Goal: Task Accomplishment & Management: Complete application form

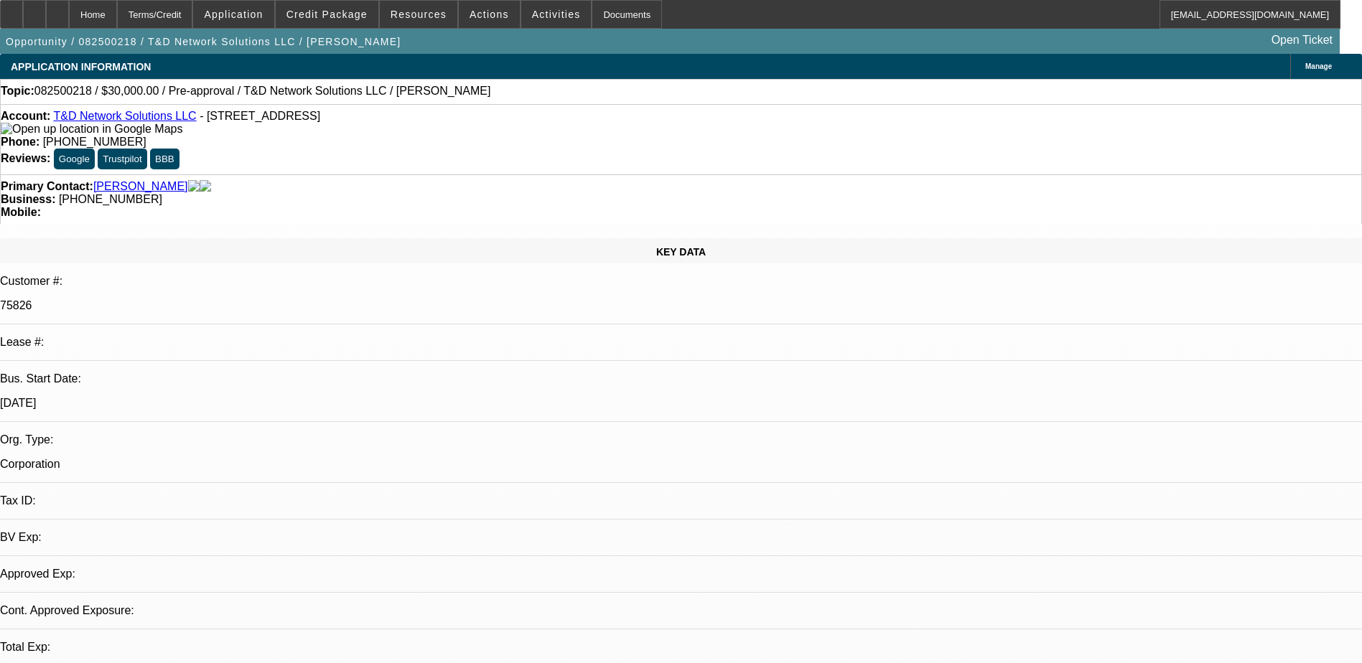
select select "0"
select select "2"
select select "0.1"
select select "4"
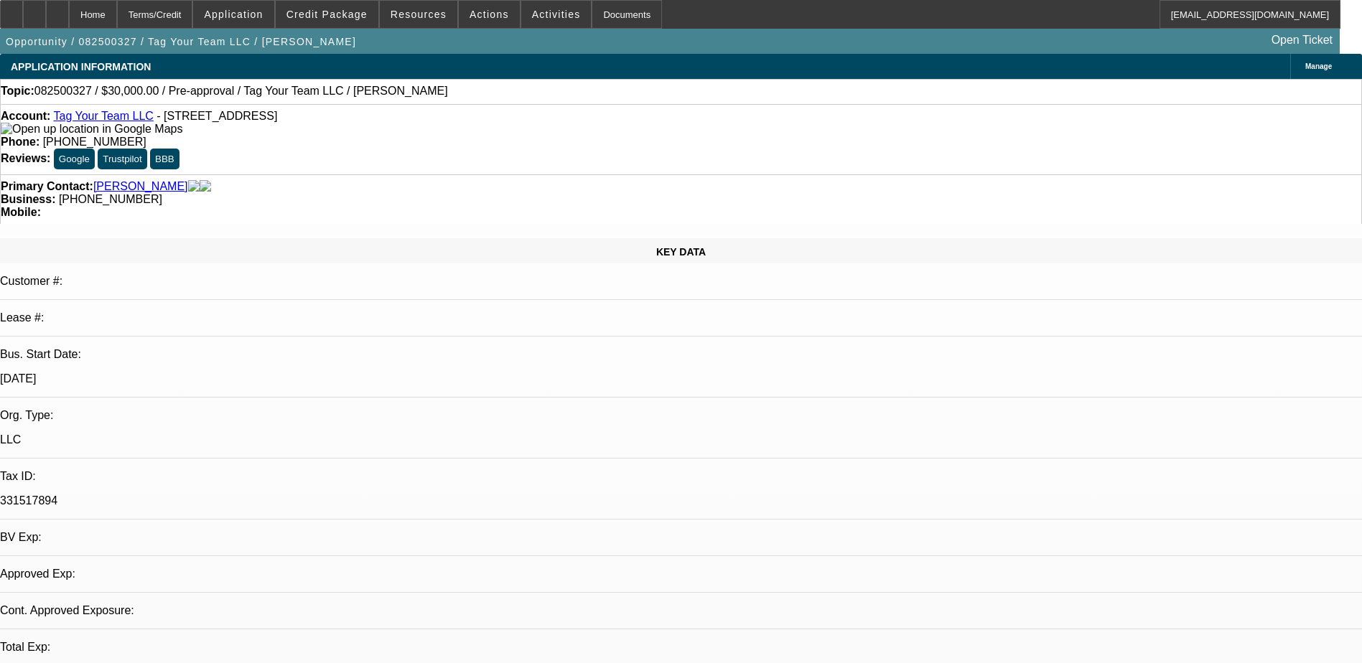
select select "0"
select select "2"
select select "0.1"
select select "1"
select select "2"
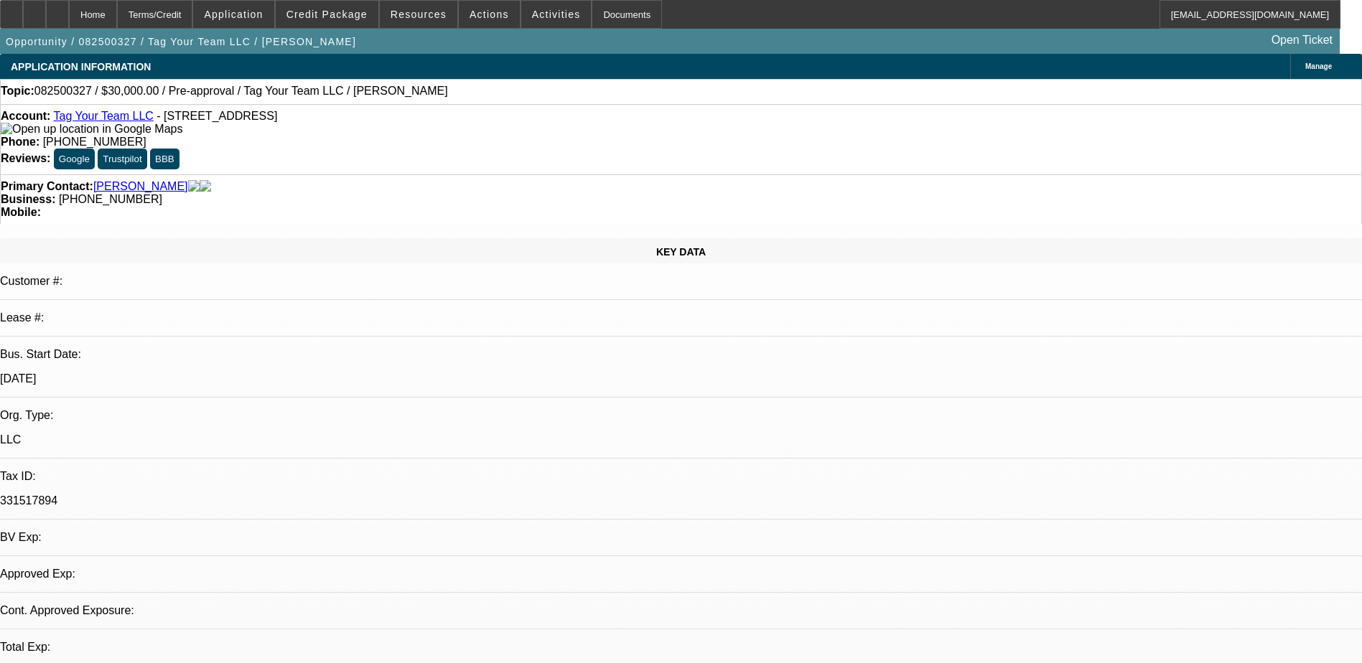
select select "4"
click at [329, 11] on span "Credit Package" at bounding box center [326, 14] width 81 height 11
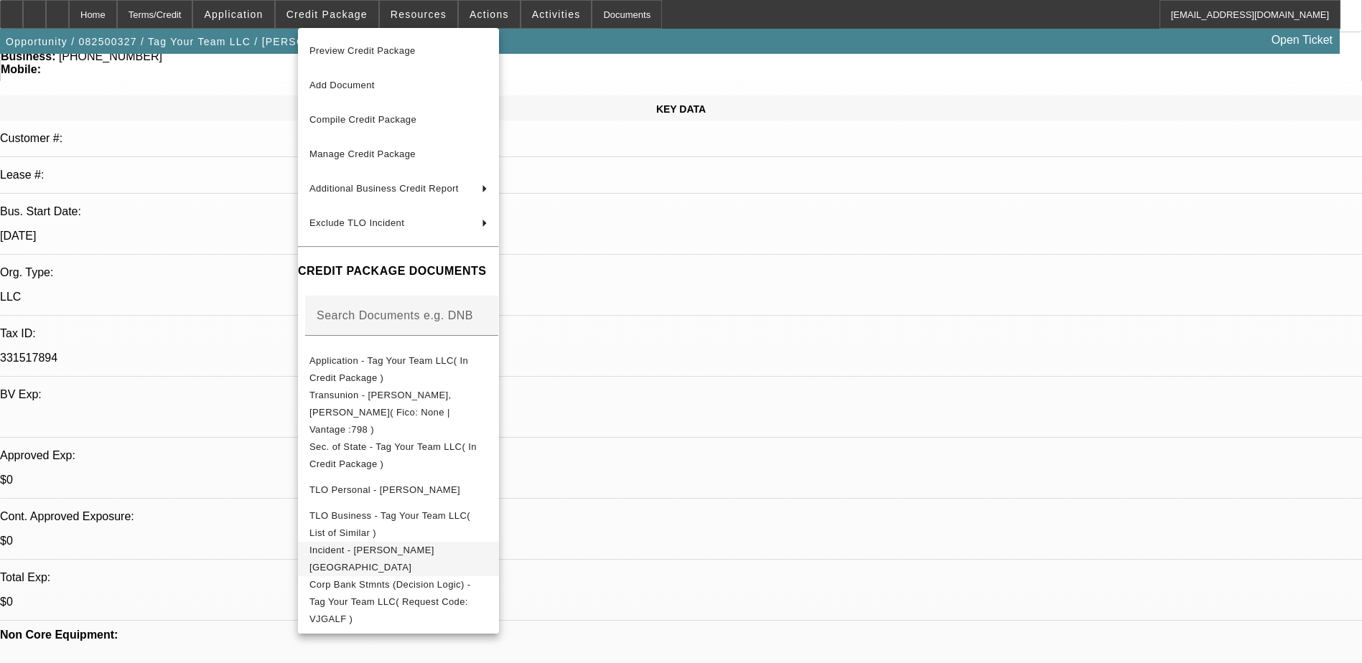
scroll to position [144, 0]
click at [421, 579] on span "Corp Bank Stmnts (Decision Logic) - Tag Your Team LLC( Request Code: VJGALF )" at bounding box center [389, 601] width 161 height 45
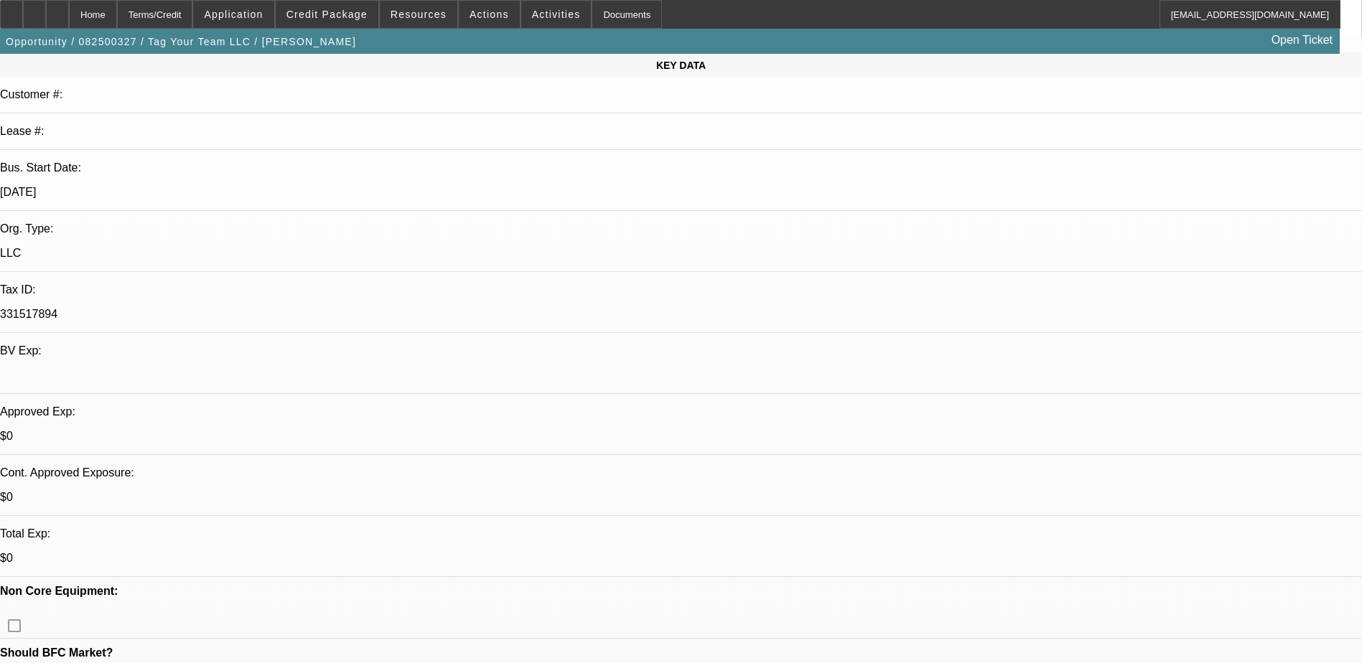
scroll to position [0, 0]
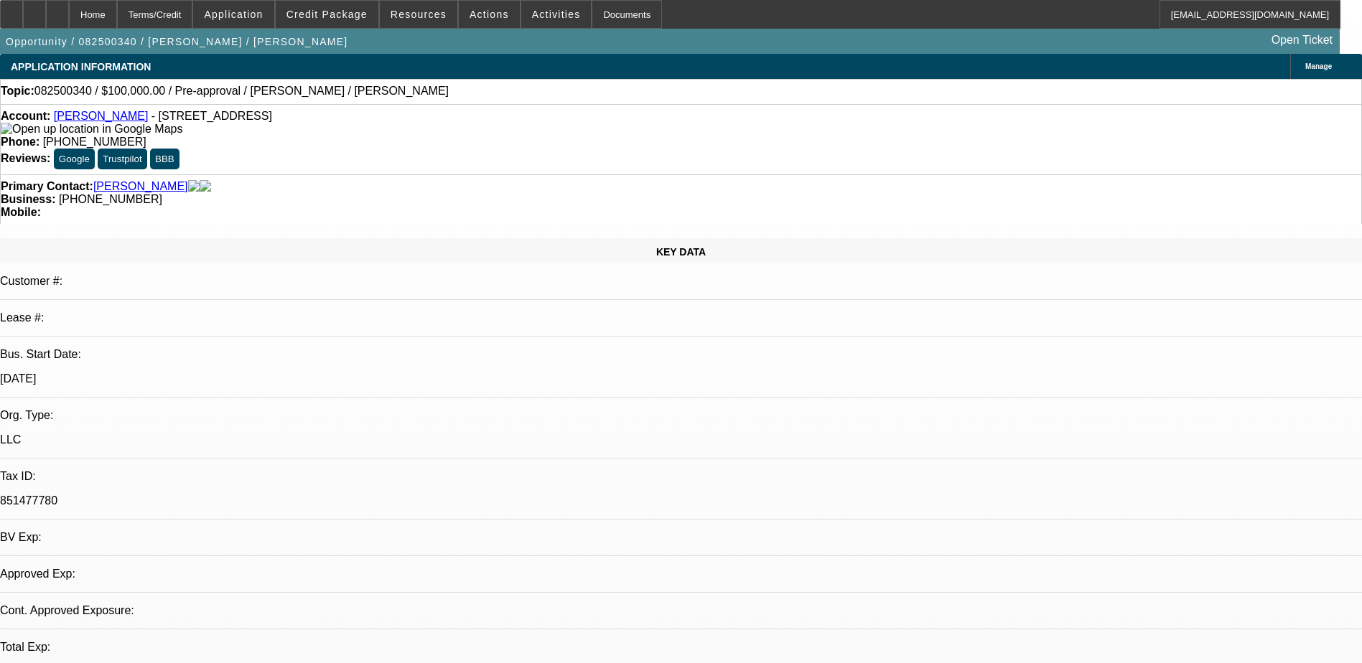
select select "0"
select select "2"
select select "0.1"
select select "1"
select select "2"
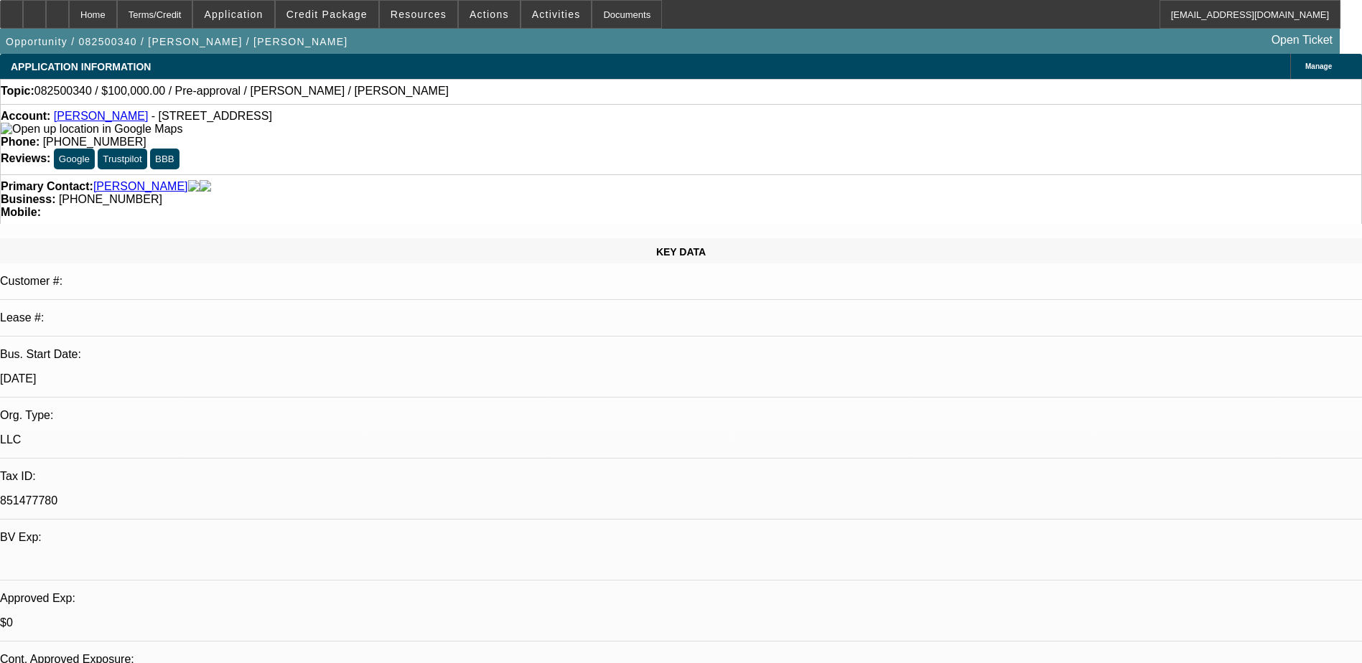
select select "4"
